Goal: Information Seeking & Learning: Understand process/instructions

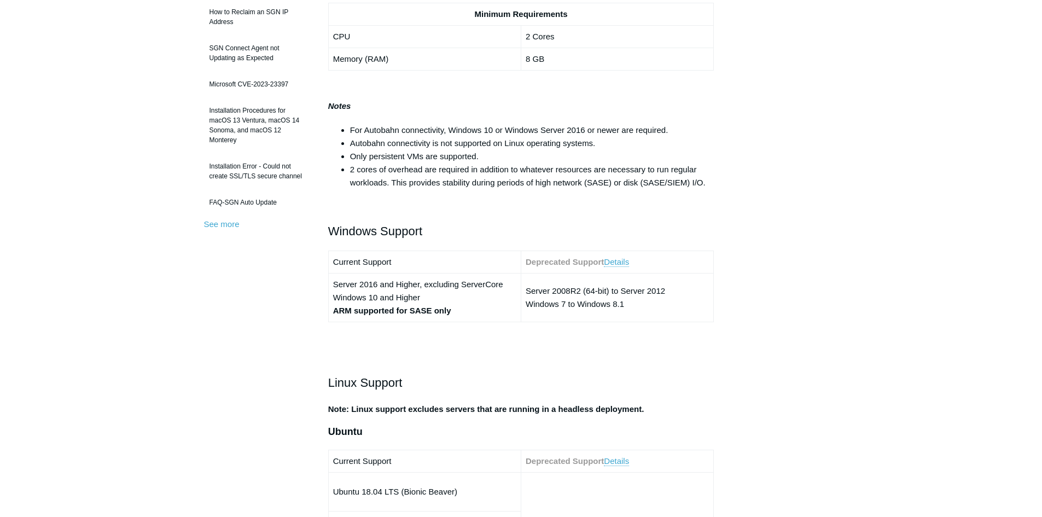
scroll to position [274, 0]
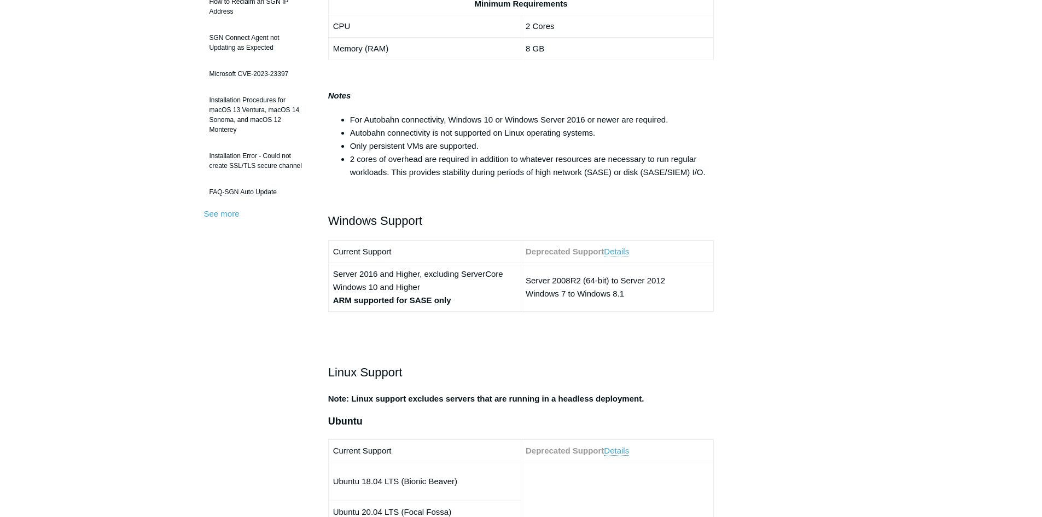
click at [618, 252] on link "Details" at bounding box center [616, 252] width 25 height 10
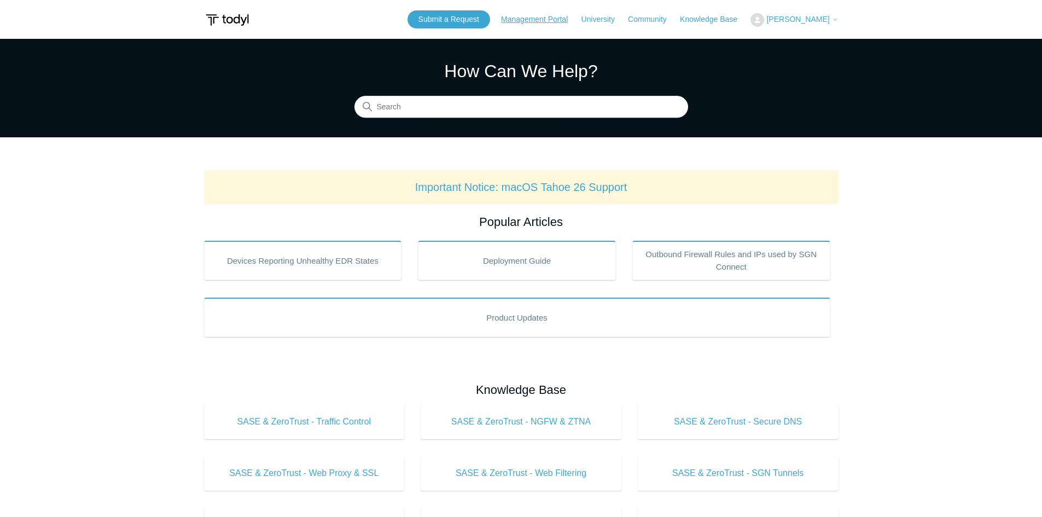
click at [533, 23] on link "Management Portal" at bounding box center [540, 19] width 78 height 11
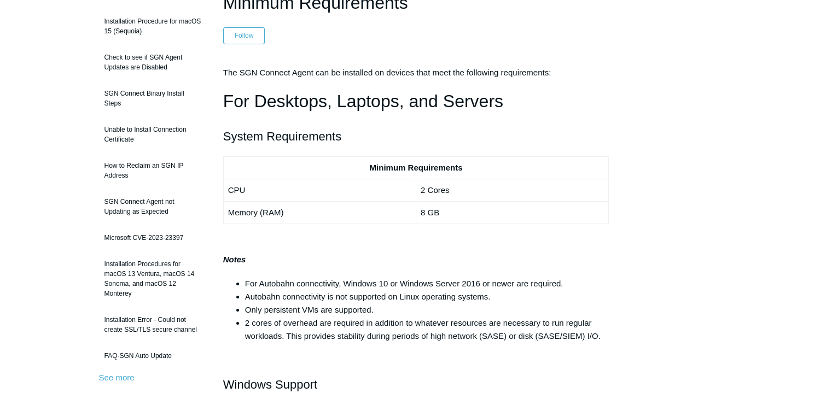
scroll to position [109, 0]
